Goal: Information Seeking & Learning: Learn about a topic

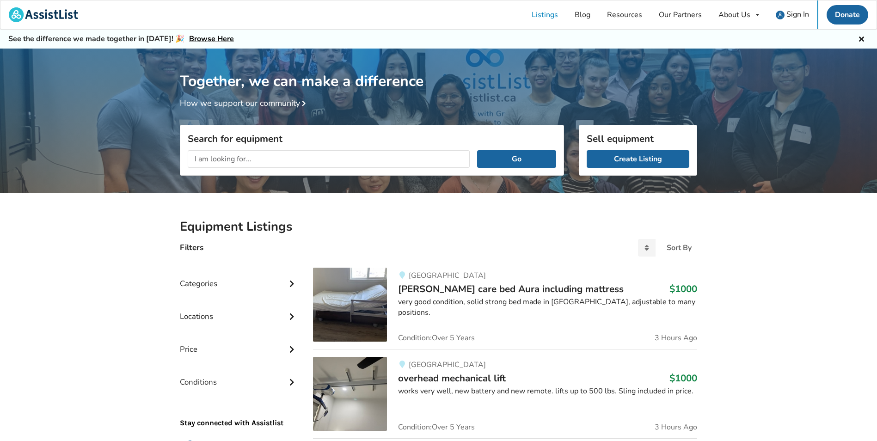
click at [277, 155] on input "text" at bounding box center [329, 159] width 282 height 18
type input "tilt wheel chair"
click at [477, 150] on button "Go" at bounding box center [516, 159] width 79 height 18
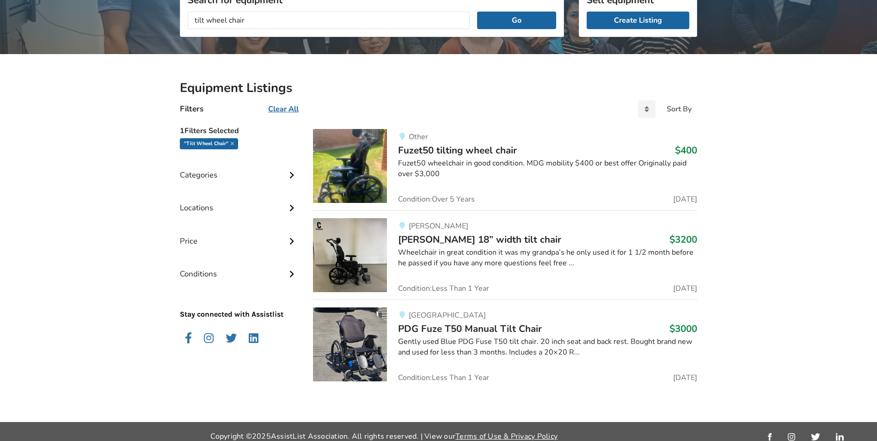
scroll to position [147, 0]
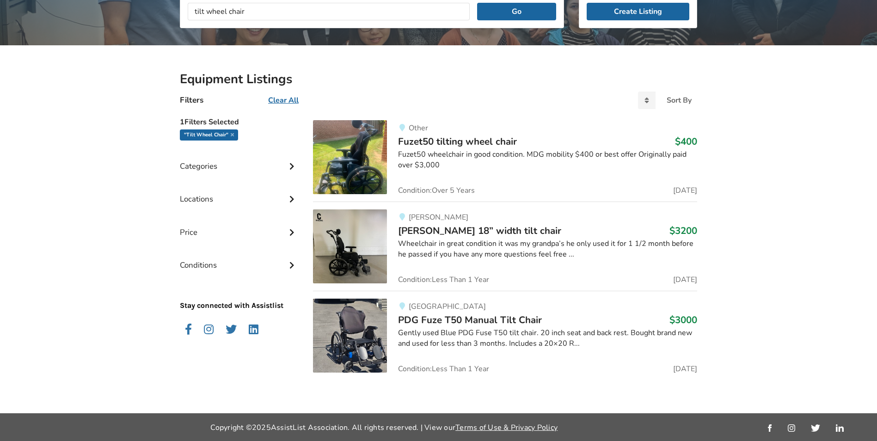
click at [432, 136] on span "Fuzet50 tilting wheel chair" at bounding box center [457, 141] width 119 height 13
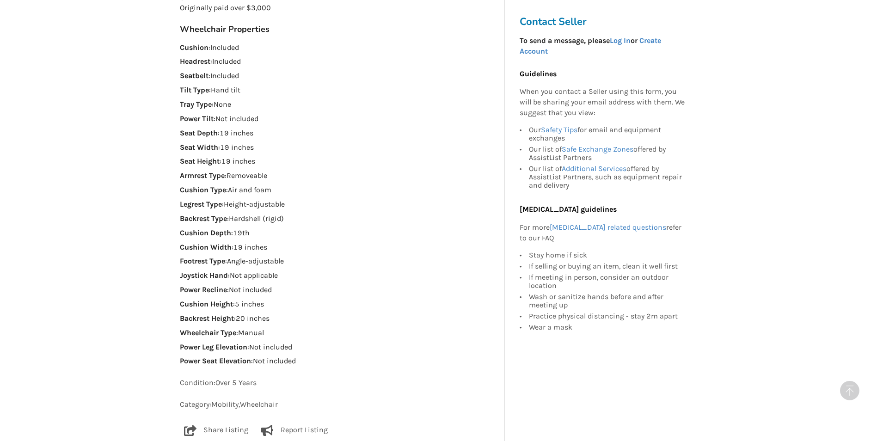
scroll to position [601, 0]
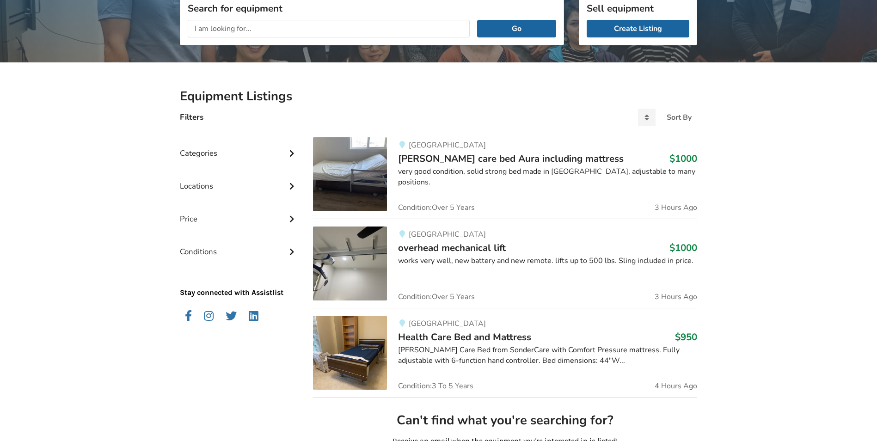
scroll to position [139, 0]
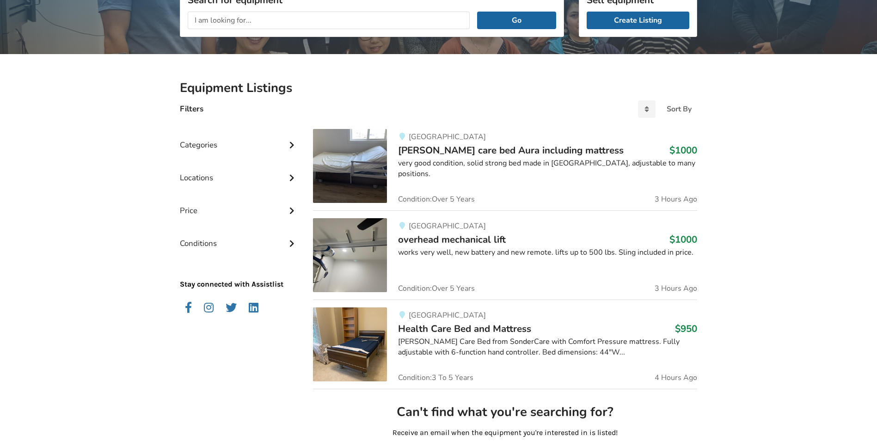
click at [463, 236] on span "overhead mechanical lift" at bounding box center [452, 239] width 108 height 13
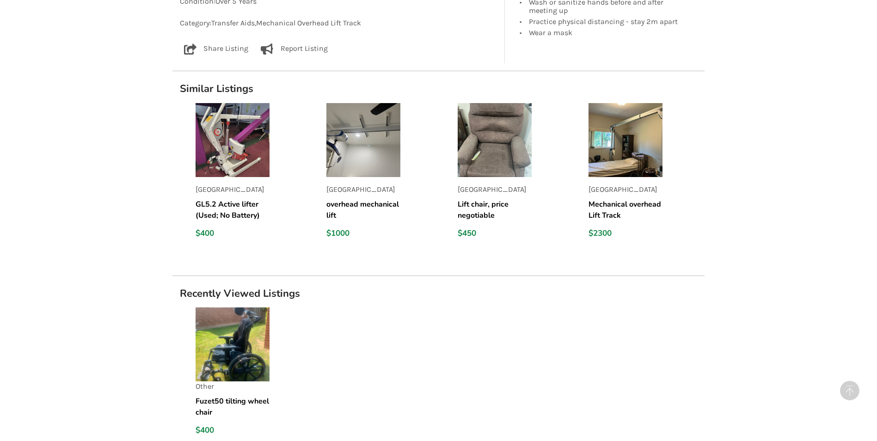
scroll to position [693, 0]
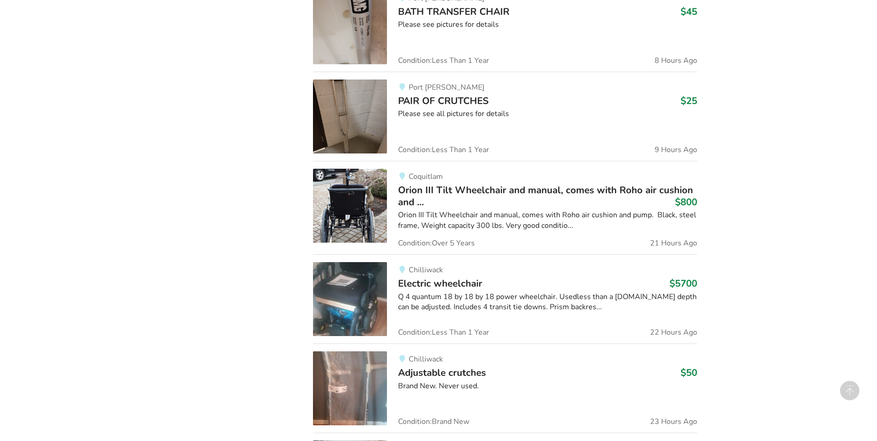
scroll to position [1100, 0]
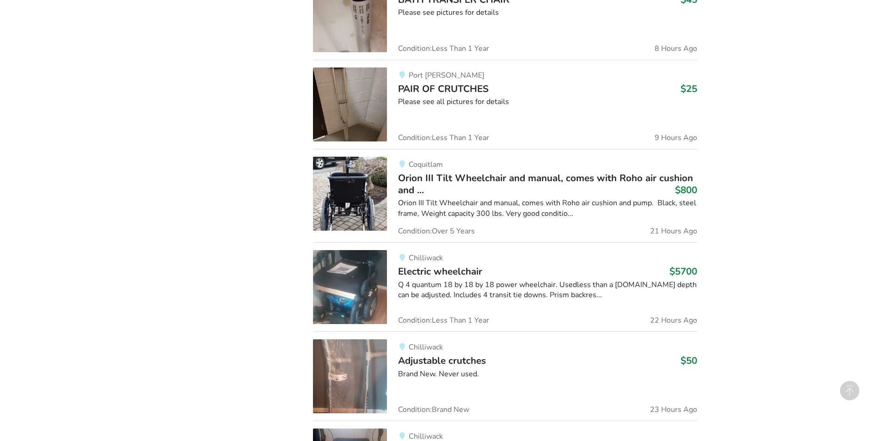
click at [450, 179] on span "Orion III Tilt Wheelchair and manual, comes with Roho air cushion and ..." at bounding box center [545, 183] width 295 height 25
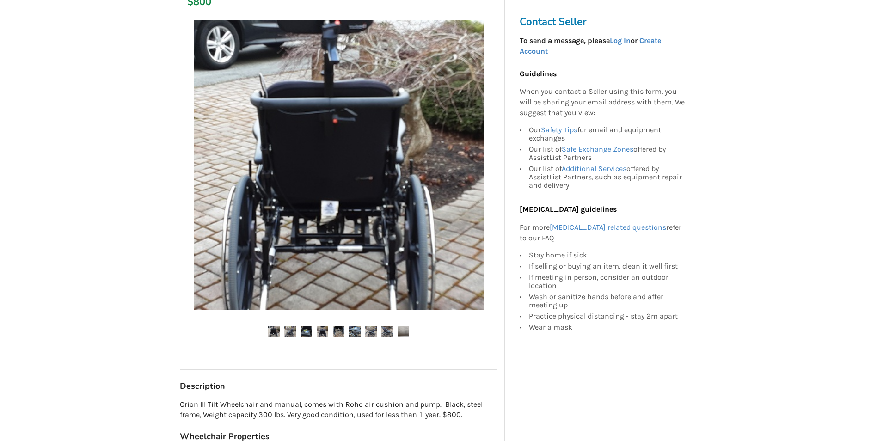
scroll to position [231, 0]
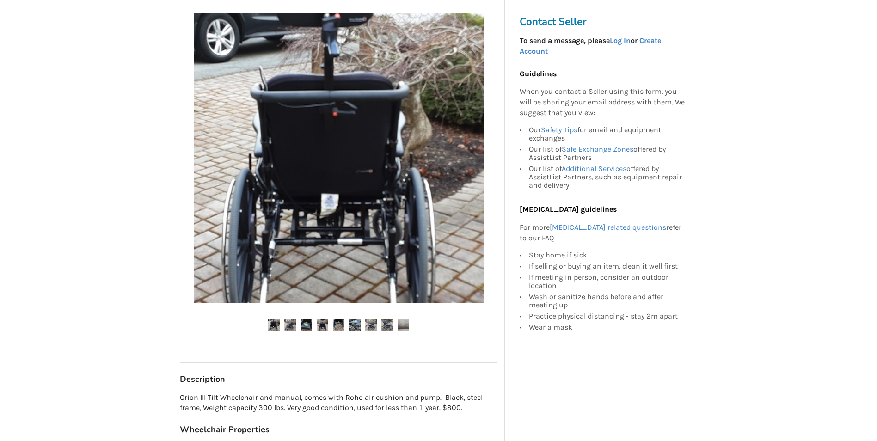
click at [300, 323] on ul at bounding box center [338, 325] width 317 height 12
click at [295, 326] on img at bounding box center [290, 325] width 12 height 12
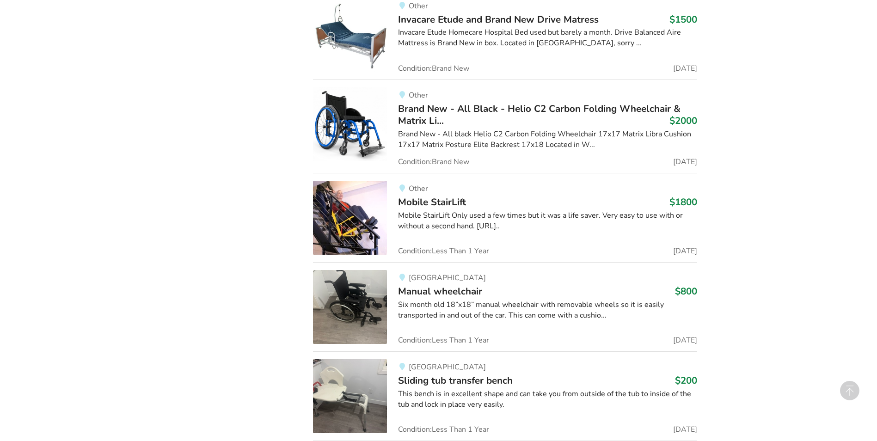
scroll to position [2070, 0]
click at [430, 202] on span "Mobile StairLift" at bounding box center [432, 201] width 68 height 13
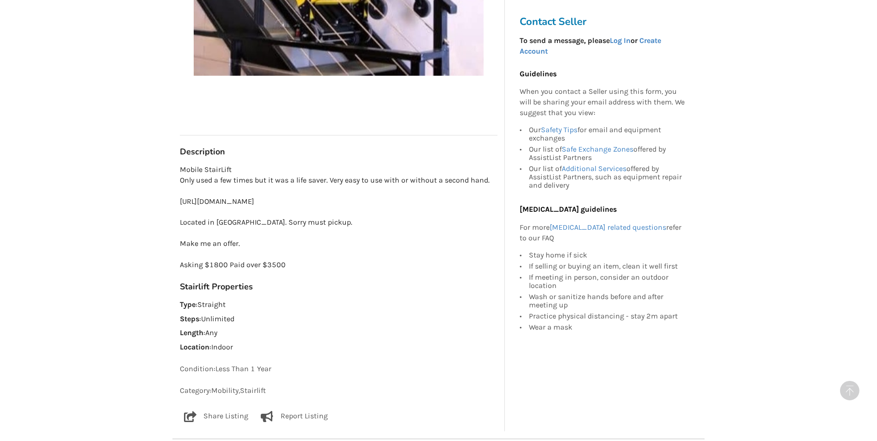
scroll to position [416, 0]
